Goal: Task Accomplishment & Management: Complete application form

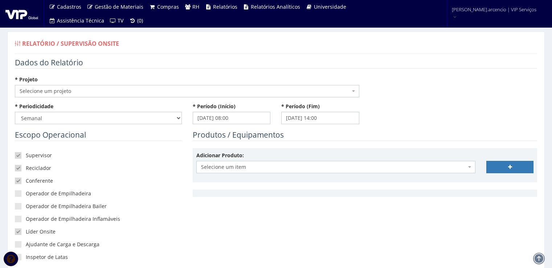
select select "27"
select select "1"
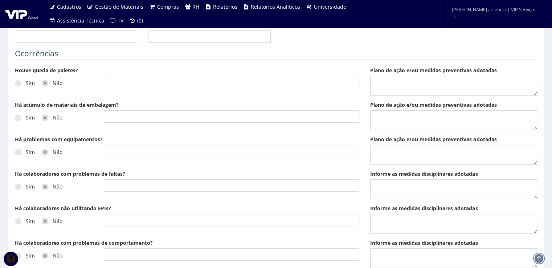
scroll to position [257, 0]
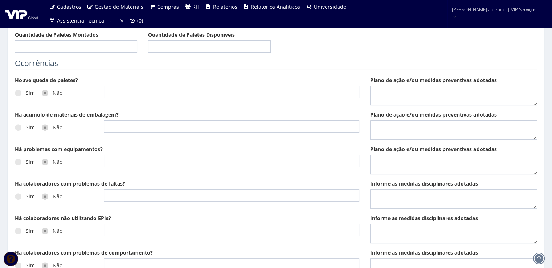
click at [46, 125] on span at bounding box center [45, 127] width 7 height 7
click at [53, 125] on input "Não" at bounding box center [55, 127] width 5 height 5
click at [46, 125] on span at bounding box center [45, 127] width 7 height 7
click at [53, 125] on input "Não" at bounding box center [55, 127] width 5 height 5
click at [45, 94] on span at bounding box center [45, 93] width 7 height 7
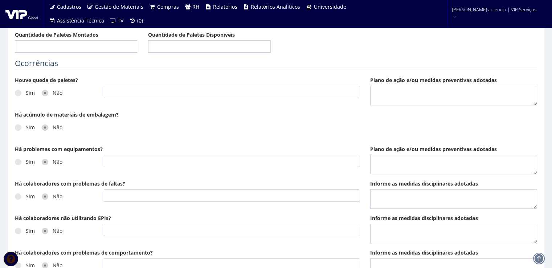
click at [53, 94] on input "Não" at bounding box center [55, 93] width 5 height 5
click at [44, 161] on span at bounding box center [45, 162] width 7 height 7
click at [53, 161] on input "Não" at bounding box center [55, 162] width 5 height 5
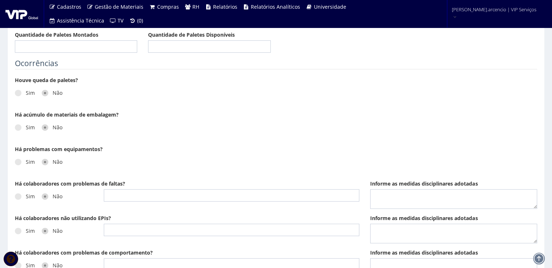
click at [46, 199] on div "Sim Não" at bounding box center [54, 199] width 78 height 20
click at [44, 198] on span at bounding box center [45, 196] width 7 height 7
click at [53, 198] on input "Não" at bounding box center [55, 196] width 5 height 5
click at [45, 230] on span at bounding box center [45, 230] width 7 height 7
click at [53, 230] on input "Não" at bounding box center [55, 231] width 5 height 5
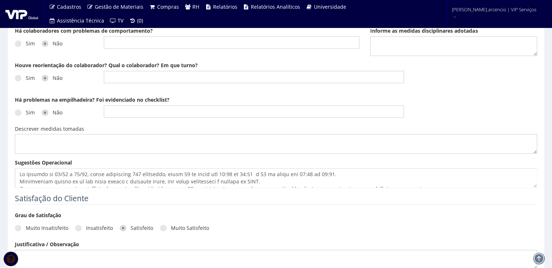
scroll to position [435, 0]
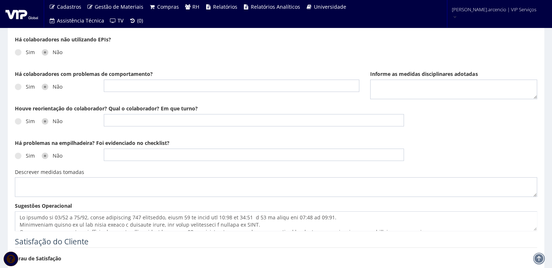
click at [44, 156] on span at bounding box center [45, 155] width 7 height 7
click at [53, 156] on input "Não" at bounding box center [55, 155] width 5 height 5
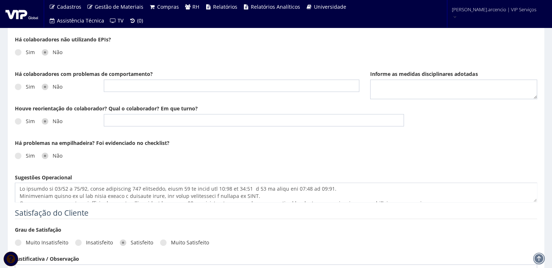
click at [46, 119] on span at bounding box center [45, 121] width 7 height 7
click at [53, 119] on input "Não" at bounding box center [55, 121] width 5 height 5
click at [43, 84] on span at bounding box center [45, 86] width 7 height 7
click at [53, 85] on input "Não" at bounding box center [55, 87] width 5 height 5
click at [44, 51] on span at bounding box center [45, 52] width 7 height 7
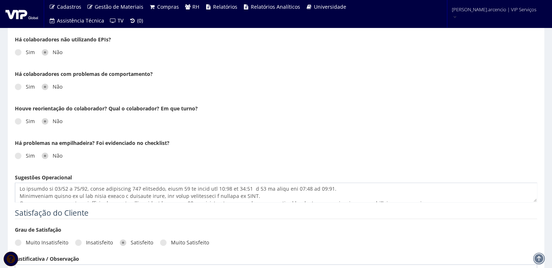
click at [53, 51] on input "Não" at bounding box center [55, 52] width 5 height 5
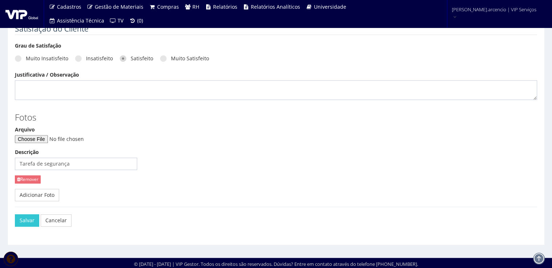
scroll to position [620, 0]
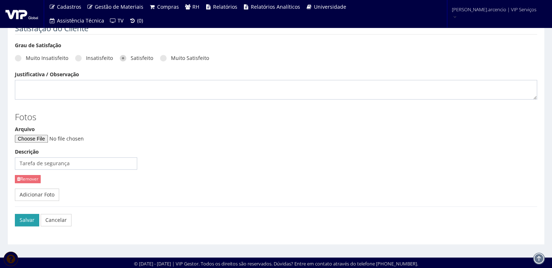
click at [22, 222] on button "Salvar" at bounding box center [27, 220] width 24 height 12
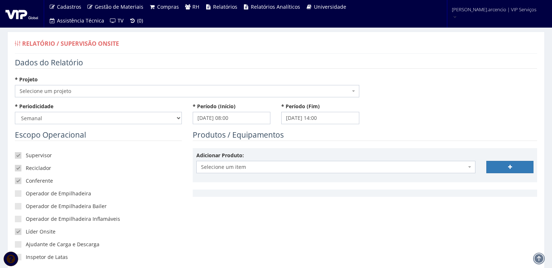
select select "27"
select select "1"
